Goal: Task Accomplishment & Management: Complete application form

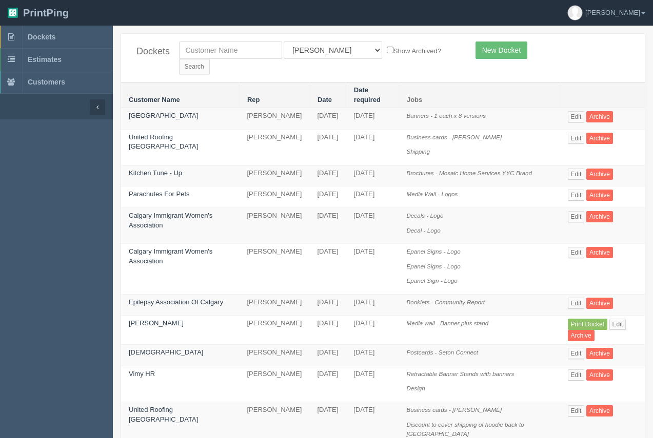
click at [201, 51] on input "text" at bounding box center [230, 50] width 103 height 17
type input "nay"
click at [179, 59] on input "Search" at bounding box center [194, 66] width 31 height 15
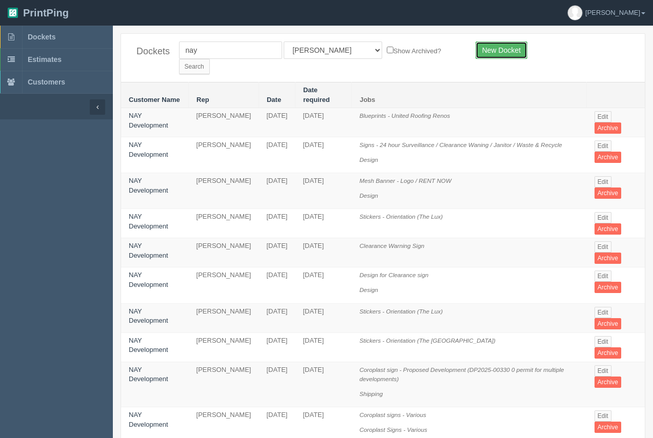
click at [493, 50] on link "New Docket" at bounding box center [501, 50] width 52 height 17
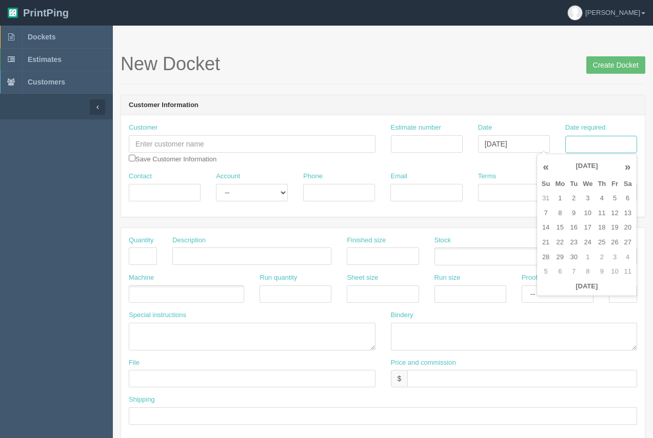
click at [582, 145] on input "Date required" at bounding box center [601, 144] width 72 height 17
click at [555, 225] on td "15" at bounding box center [559, 228] width 15 height 15
click at [610, 199] on td "5" at bounding box center [614, 198] width 12 height 15
type input "September 5, 2025"
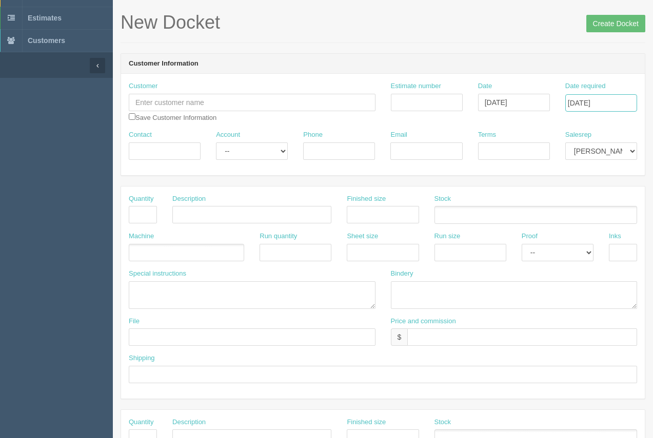
scroll to position [43, 0]
click at [429, 338] on input "text" at bounding box center [522, 336] width 230 height 17
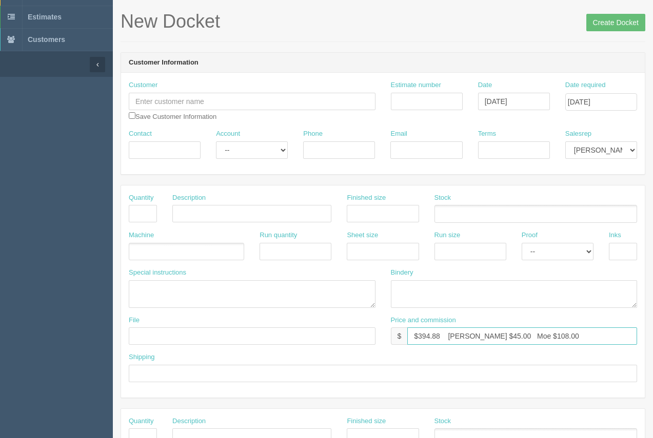
type input "$394.88 Arif $45.00 Moe $108.00"
click at [625, 250] on input "text" at bounding box center [623, 251] width 28 height 17
type input "1/0- white"
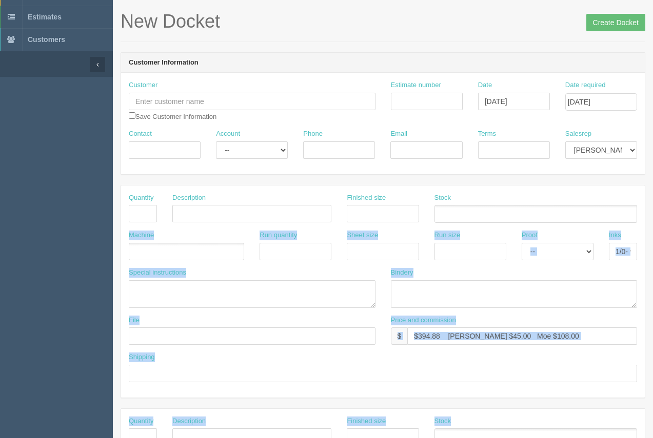
drag, startPoint x: 650, startPoint y: 207, endPoint x: 656, endPoint y: 228, distance: 21.9
click at [652, 255] on html "PrintPing Arif Edit account ( arif@allrush.ca ) Logout Dockets Estimates" at bounding box center [326, 422] width 653 height 931
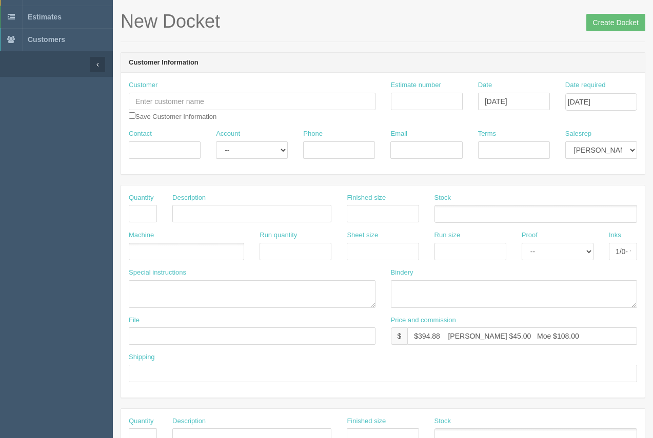
click at [642, 204] on div "Stock" at bounding box center [536, 211] width 218 height 37
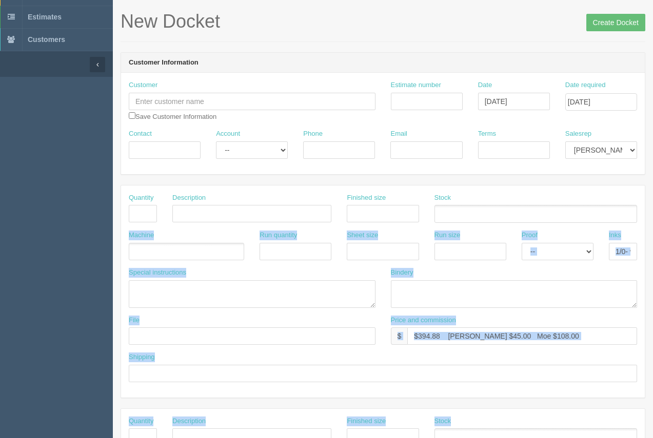
drag, startPoint x: 652, startPoint y: 199, endPoint x: 619, endPoint y: 272, distance: 79.9
click at [645, 320] on section "New Docket Create Docket Customer Information Customer Save Customer Informatio…" at bounding box center [383, 436] width 540 height 906
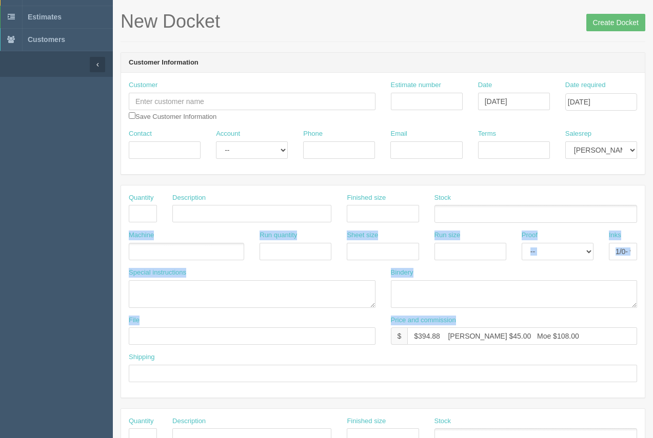
click at [602, 191] on div "Quantity Description Finished size Stock Machine Run quantity Sheet size Run si…" at bounding box center [383, 292] width 524 height 212
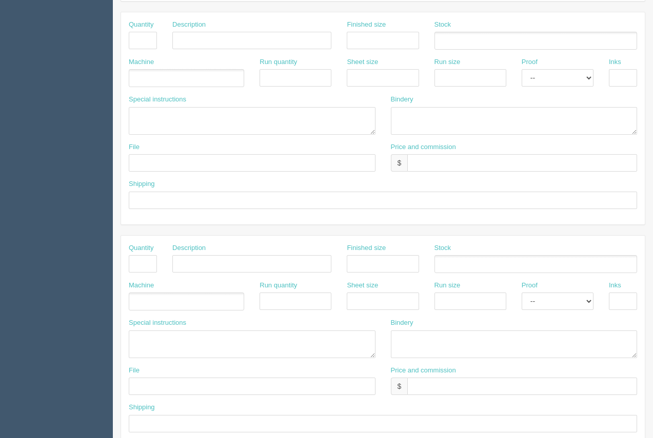
scroll to position [493, 0]
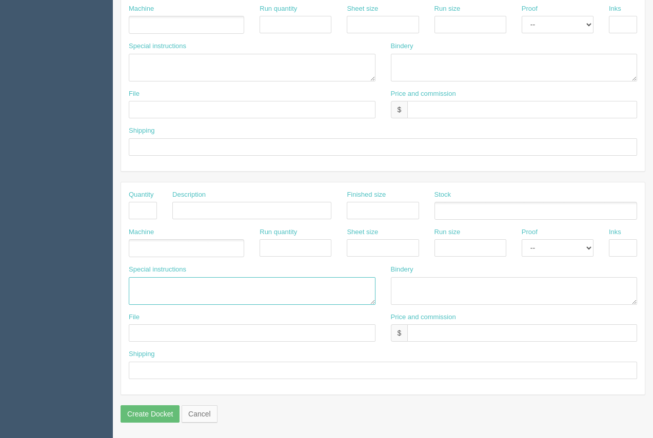
click at [166, 291] on textarea at bounding box center [252, 291] width 247 height 28
click at [197, 287] on textarea "Debco....$" at bounding box center [252, 291] width 247 height 28
click at [244, 288] on textarea "Debco....$100.50 250 pens." at bounding box center [252, 291] width 247 height 28
paste textarea "PE411 | Mardi Gras"
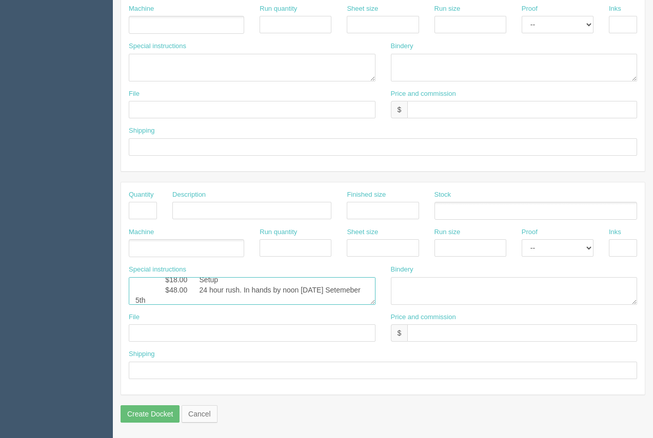
click at [159, 302] on textarea "Debco....$100.50 250 pens.PE411 | Mardi Gras - Black Pen with Black Ink. White …" at bounding box center [252, 291] width 247 height 28
click at [340, 292] on textarea "Debco....$100.50 250 pens.PE411 | Mardi Gras - Black Pen with Black Ink. White …" at bounding box center [252, 291] width 247 height 28
click at [239, 304] on textarea "Debco....$100.50 250 pens.PE411 | Mardi Gras - Black Pen with Black Ink. White …" at bounding box center [252, 291] width 247 height 28
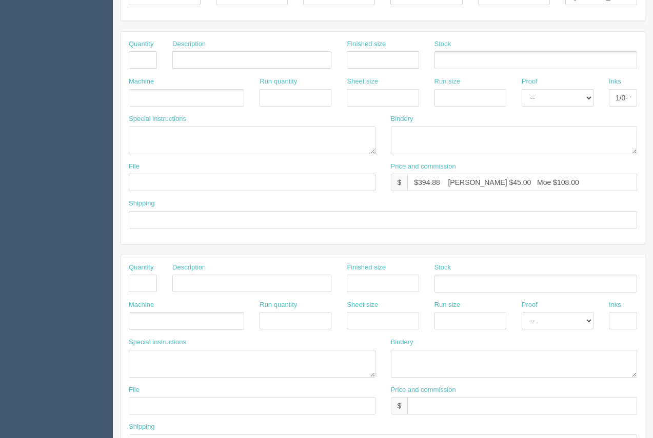
scroll to position [206, 0]
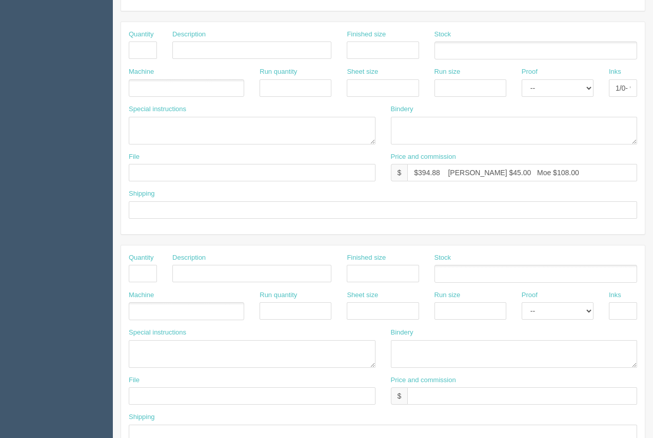
type textarea "Debco....$100.50 250 pens.PE411 | Mardi Gras - Black Pen with Black Ink. White …"
click at [266, 202] on input "text" at bounding box center [383, 210] width 508 height 17
type input "Call / Email for pick up"
click at [177, 171] on input "text" at bounding box center [252, 172] width 247 height 17
type input "BBS Pro - August 2025"
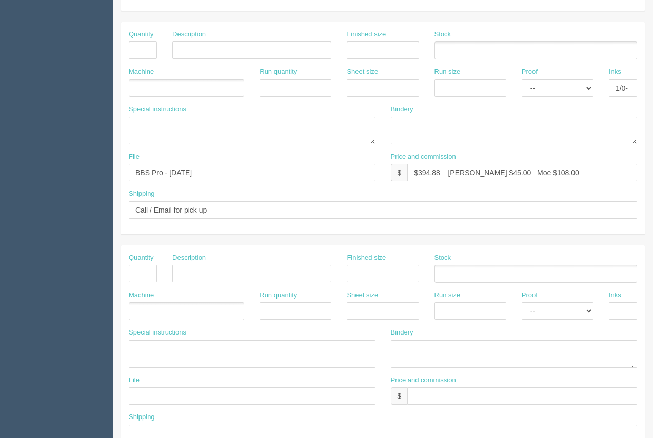
click at [168, 89] on ul at bounding box center [186, 88] width 115 height 18
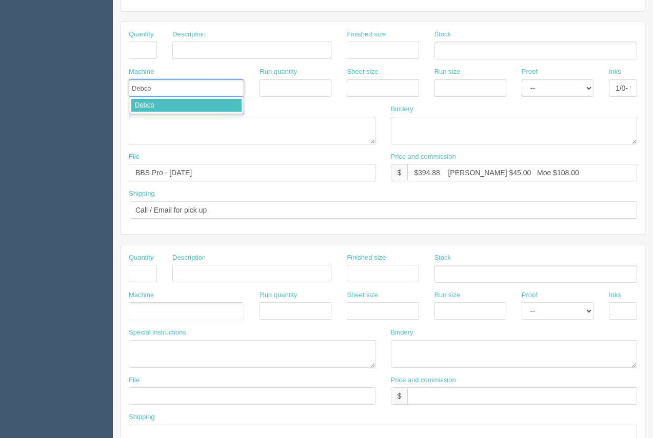
type input "Debco"
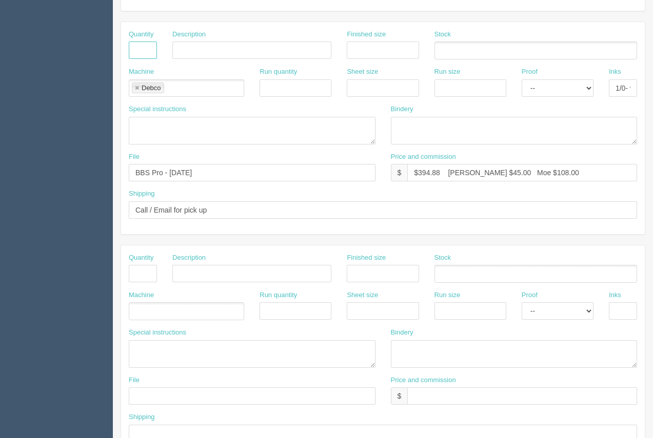
drag, startPoint x: 154, startPoint y: 55, endPoint x: 151, endPoint y: 48, distance: 7.1
click at [154, 54] on input "text" at bounding box center [143, 50] width 28 height 17
type input "250"
type input "Pens - Black with white logo"
click at [452, 57] on ul at bounding box center [535, 51] width 203 height 18
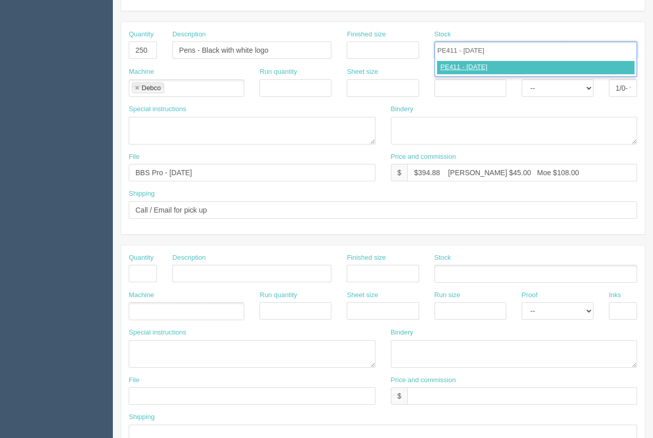
type input "PE411 - Mardi Gras"
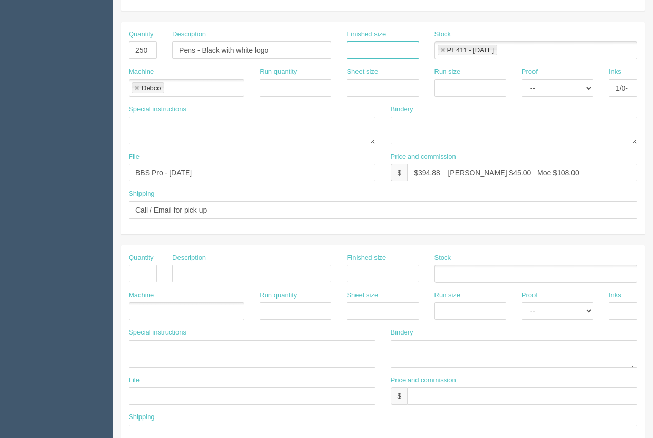
click at [372, 49] on input "text" at bounding box center [383, 50] width 72 height 17
type input "see instruc"
click at [136, 123] on textarea at bounding box center [252, 131] width 247 height 28
click at [156, 127] on textarea "impritn area: 1.88 x 0.5" at bounding box center [252, 131] width 247 height 28
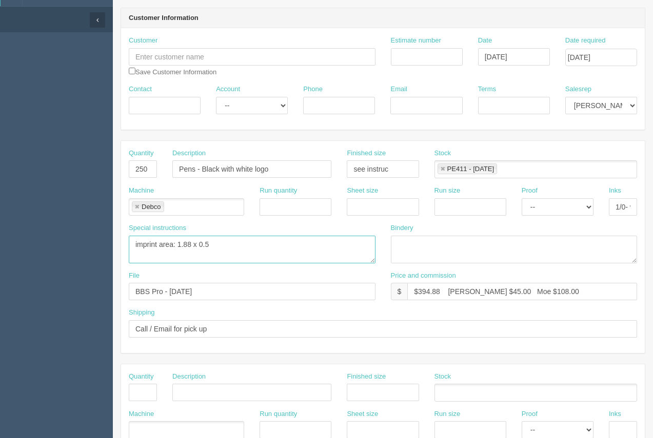
scroll to position [82, 0]
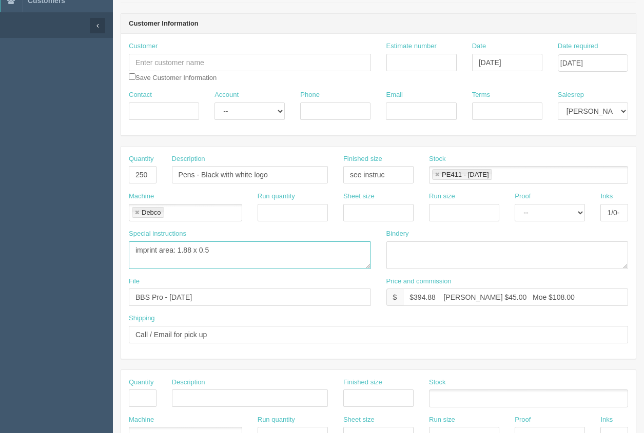
type textarea "imprint area: 1.88 x 0.5"
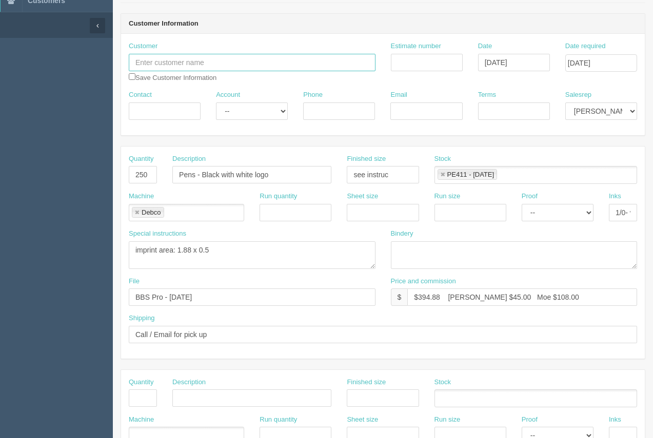
click at [224, 59] on input "text" at bounding box center [252, 62] width 247 height 17
type input "BBS Pro"
click at [176, 110] on input "Contact" at bounding box center [165, 111] width 72 height 17
type input "Roberto"
paste input "368.889.1120"
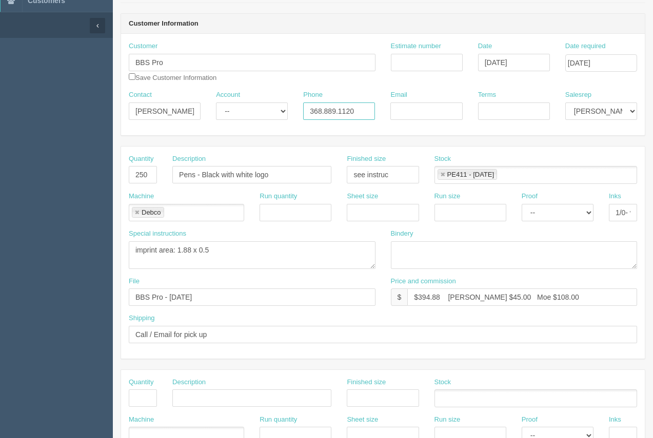
type input "368.889.1120"
drag, startPoint x: 522, startPoint y: 105, endPoint x: 519, endPoint y: 120, distance: 15.1
click at [522, 105] on input "Terms" at bounding box center [514, 111] width 72 height 17
type input "50/50"
paste input "roberto.puga@bbspro.ca"
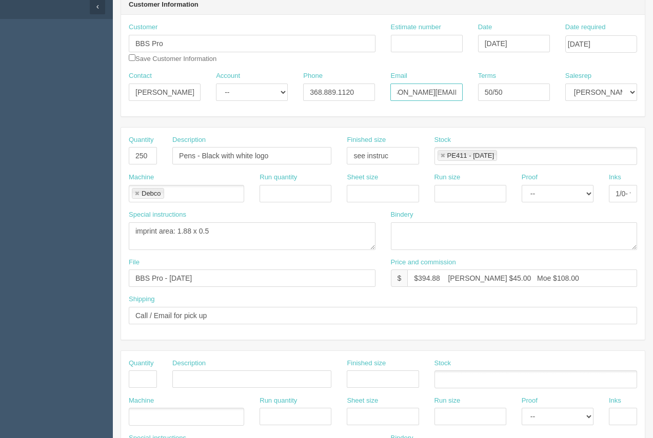
scroll to position [0, 0]
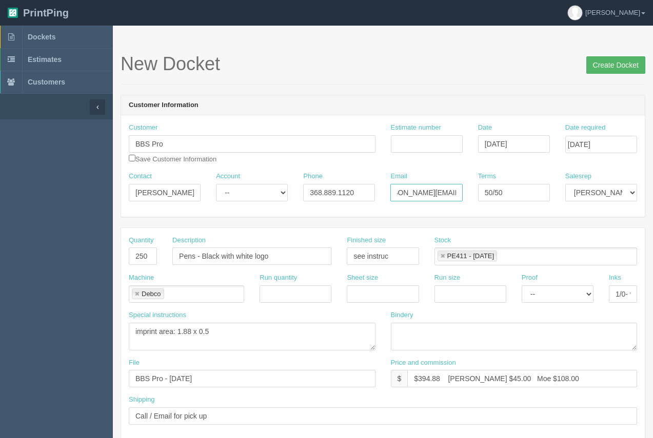
type input "roberto.puga@bbspro.ca"
click at [603, 61] on input "Create Docket" at bounding box center [615, 64] width 59 height 17
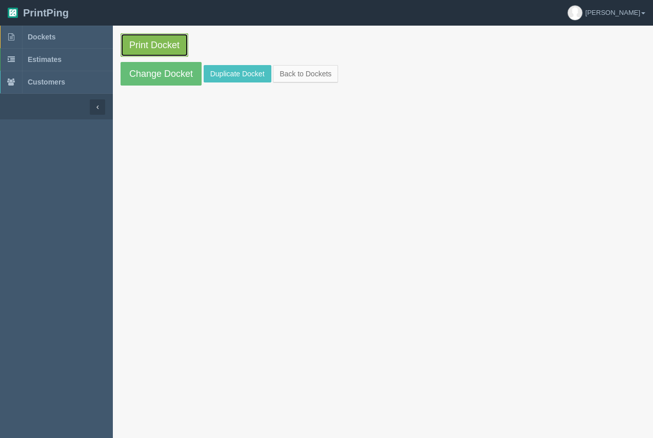
click at [169, 49] on link "Print Docket" at bounding box center [155, 45] width 68 height 24
